Goal: Check status: Check status

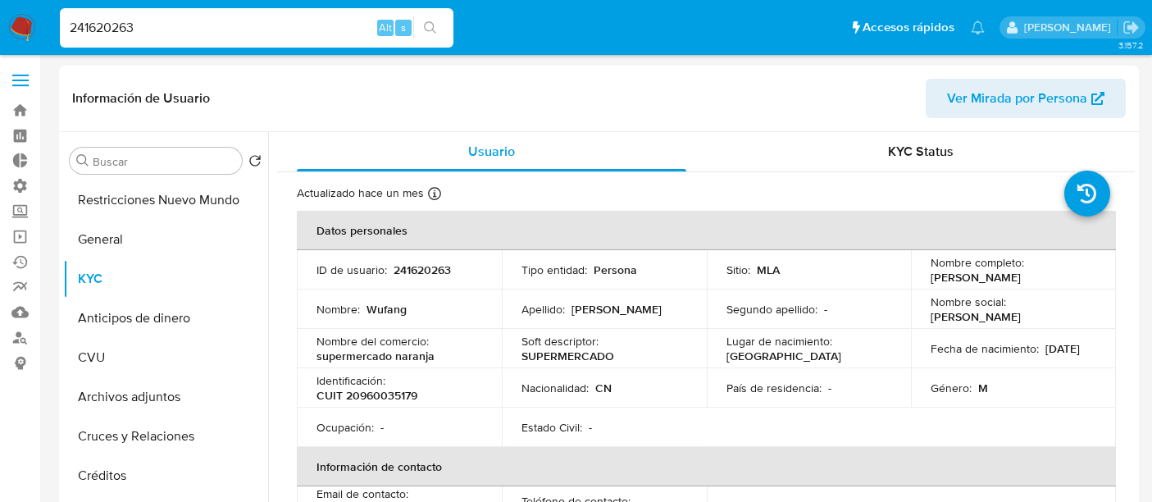
select select "10"
click at [211, 5] on div "241620263 Alt s" at bounding box center [257, 28] width 394 height 46
click at [208, 20] on input "241620263" at bounding box center [257, 27] width 394 height 21
paste input "186673593"
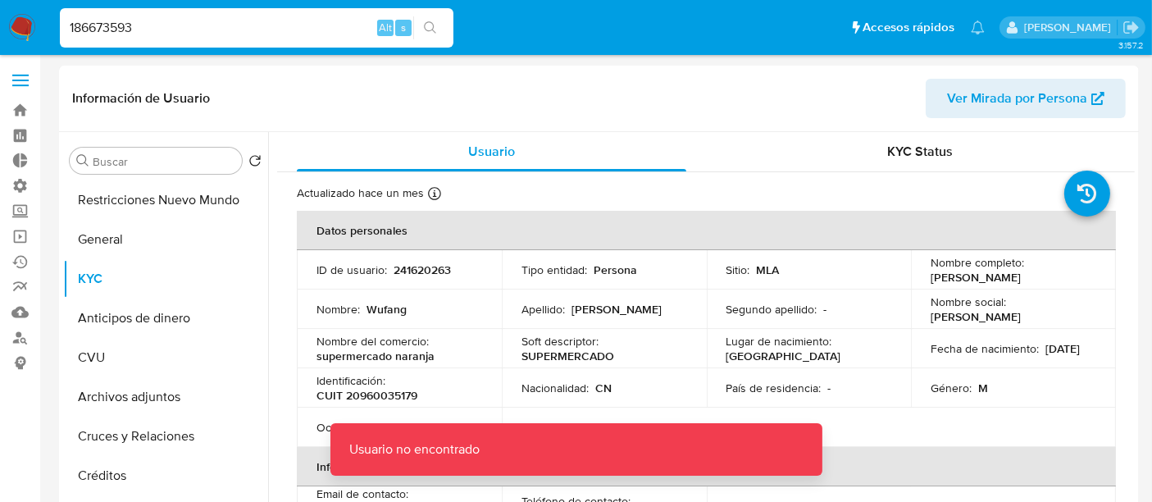
click at [208, 20] on input "186673593" at bounding box center [257, 27] width 394 height 21
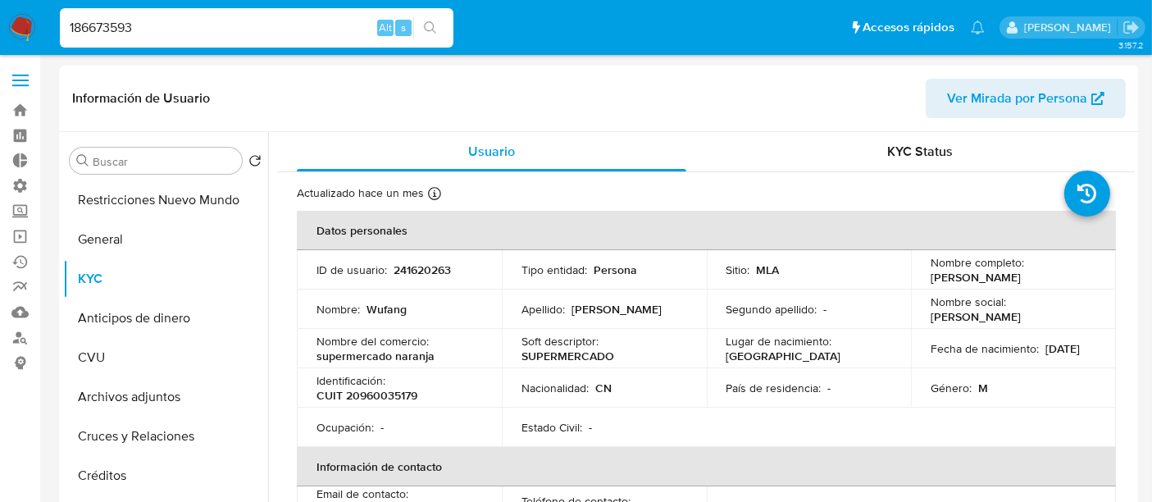
type input "186673593"
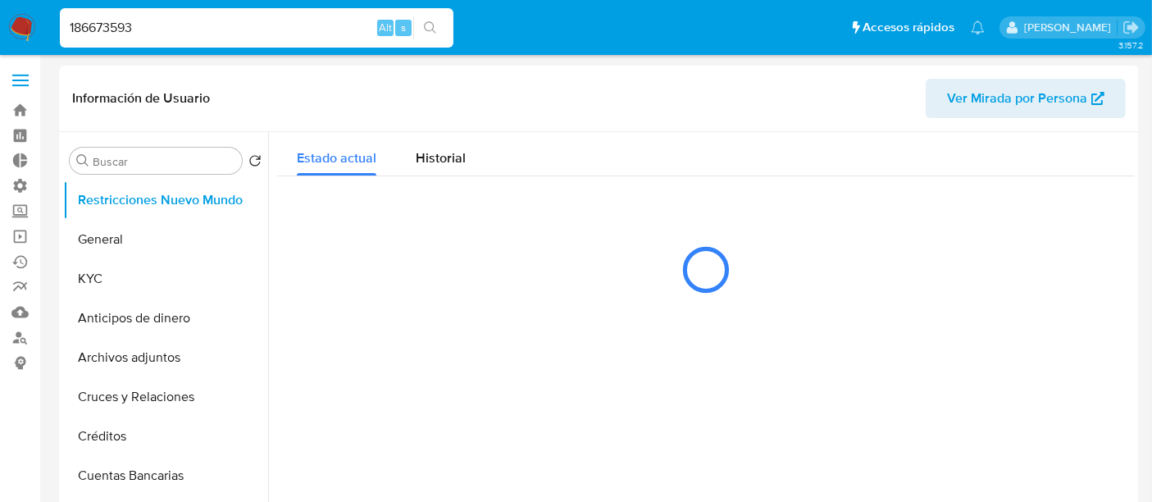
select select "10"
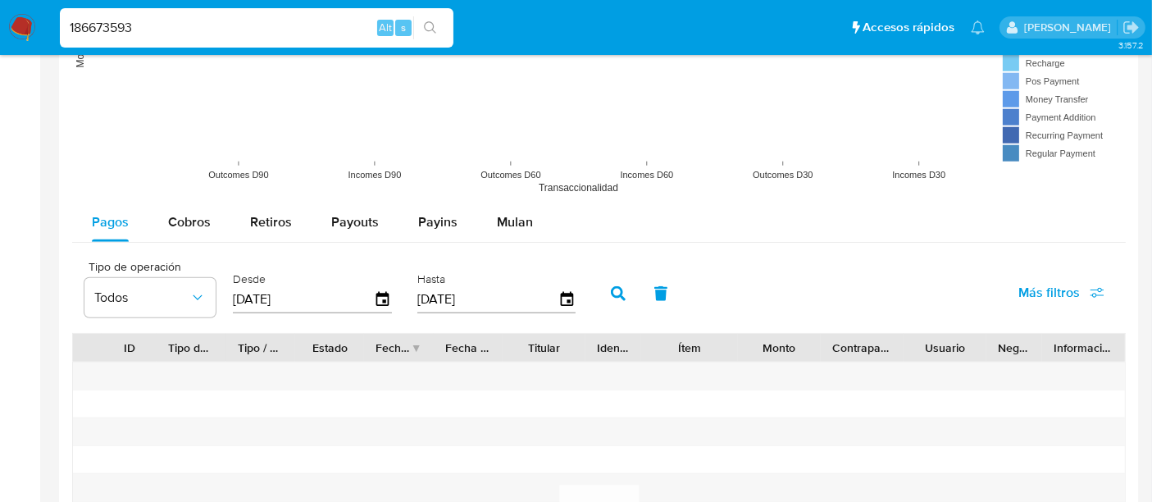
scroll to position [1402, 0]
click at [261, 220] on span "Retiros" at bounding box center [271, 223] width 42 height 19
select select "10"
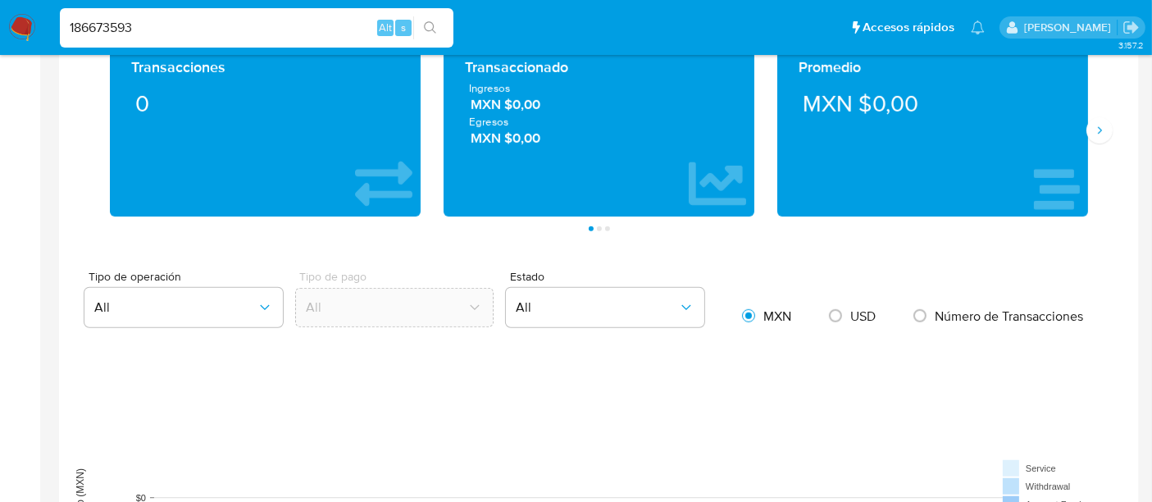
scroll to position [894, 0]
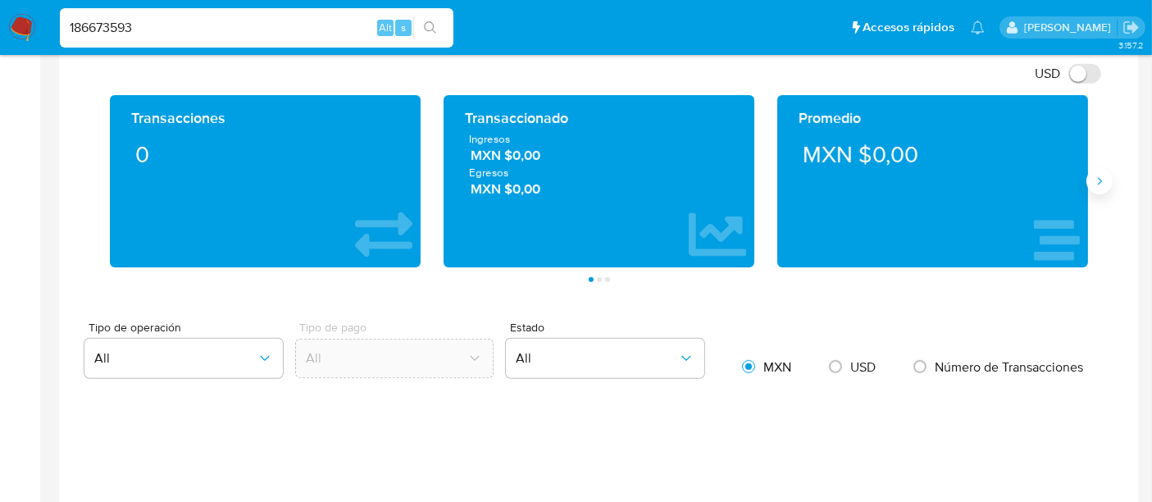
click at [1105, 183] on icon "Siguiente" at bounding box center [1099, 181] width 13 height 13
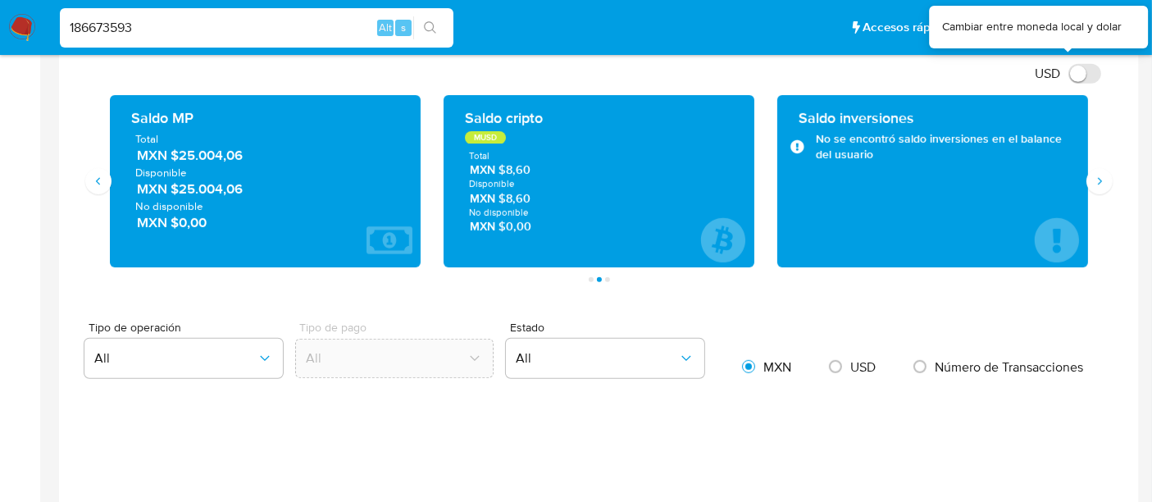
click at [1088, 69] on input "USD" at bounding box center [1084, 74] width 33 height 20
checkbox input "true"
